Goal: Find specific page/section: Find specific page/section

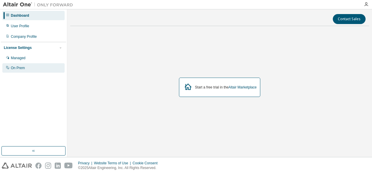
click at [24, 69] on div "On Prem" at bounding box center [18, 68] width 14 height 5
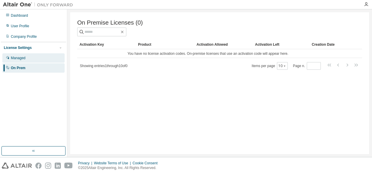
click at [26, 58] on div "Managed" at bounding box center [33, 57] width 62 height 9
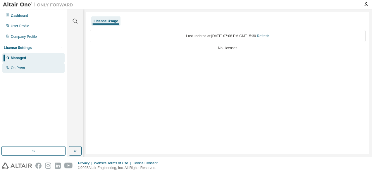
click at [43, 65] on div "On Prem" at bounding box center [33, 67] width 62 height 9
